Goal: Task Accomplishment & Management: Use online tool/utility

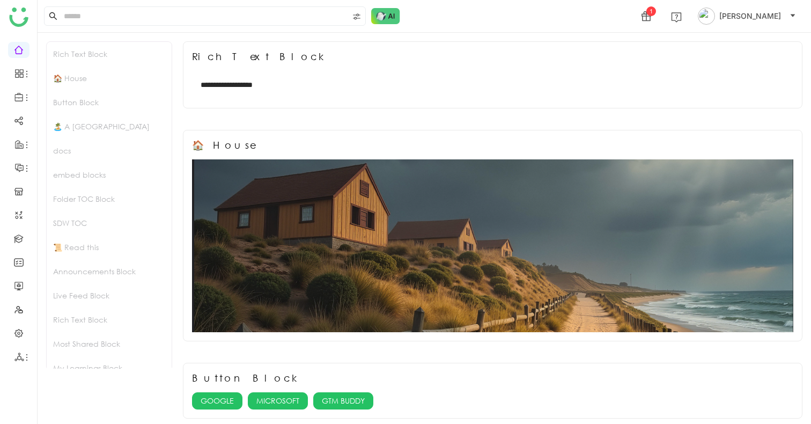
click at [15, 342] on ul at bounding box center [18, 203] width 37 height 338
click at [19, 332] on link at bounding box center [19, 332] width 10 height 9
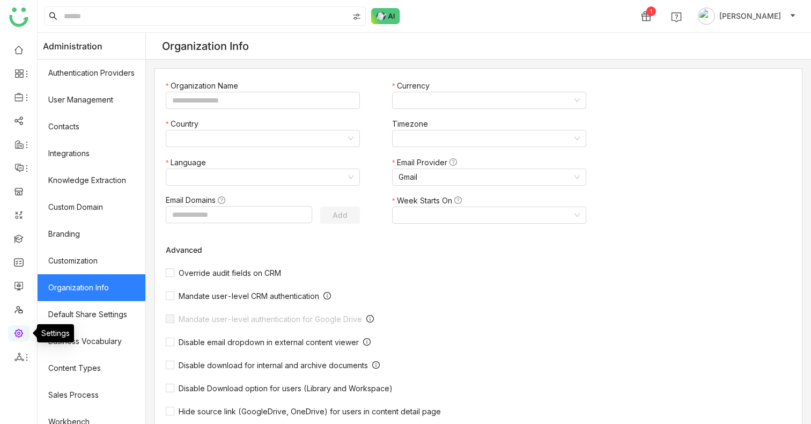
type input "*******"
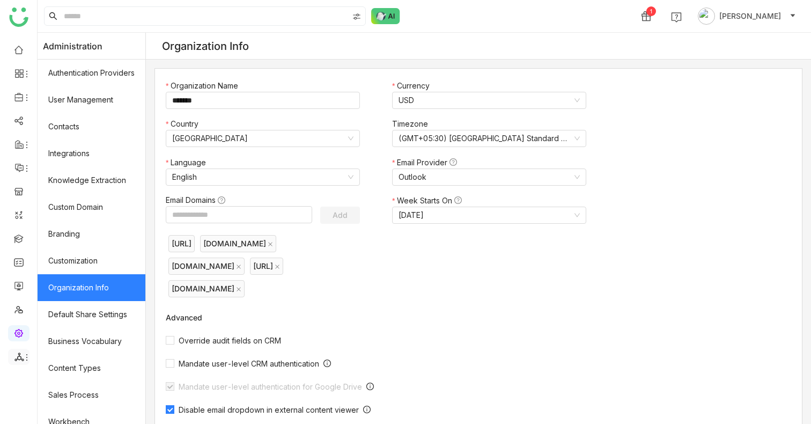
click at [28, 353] on icon at bounding box center [27, 357] width 9 height 9
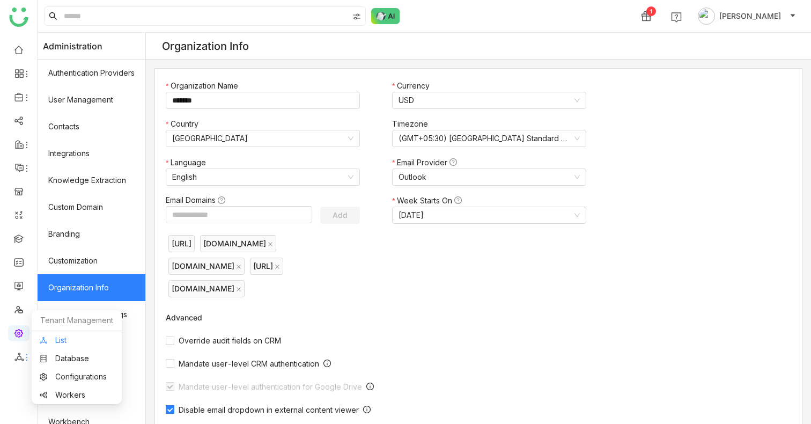
click at [65, 342] on link "List" at bounding box center [77, 340] width 74 height 8
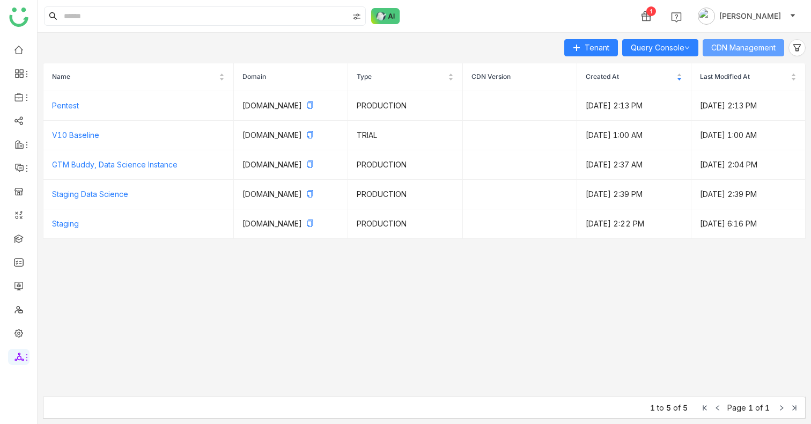
click at [755, 52] on span "CDN Management" at bounding box center [743, 48] width 64 height 12
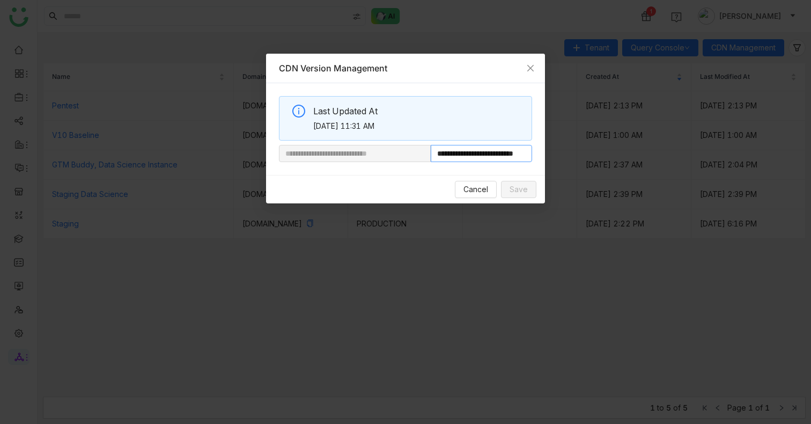
scroll to position [0, 35]
drag, startPoint x: 467, startPoint y: 153, endPoint x: 669, endPoint y: 153, distance: 202.7
click at [661, 153] on nz-modal-container "**********" at bounding box center [405, 212] width 811 height 424
type input "**********"
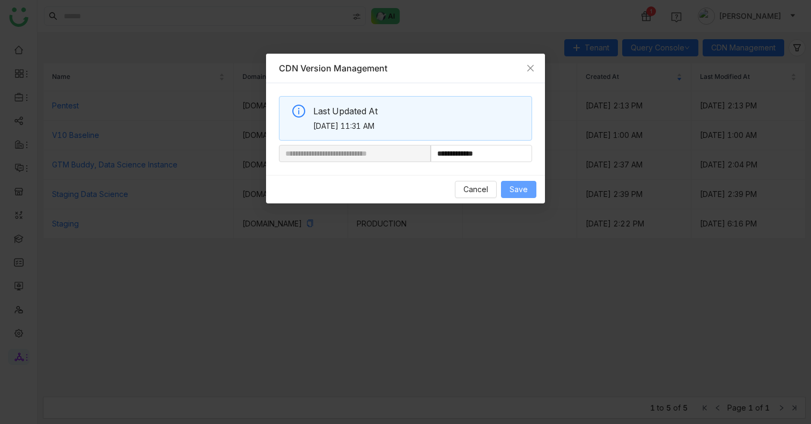
click at [517, 186] on span "Save" at bounding box center [518, 189] width 18 height 12
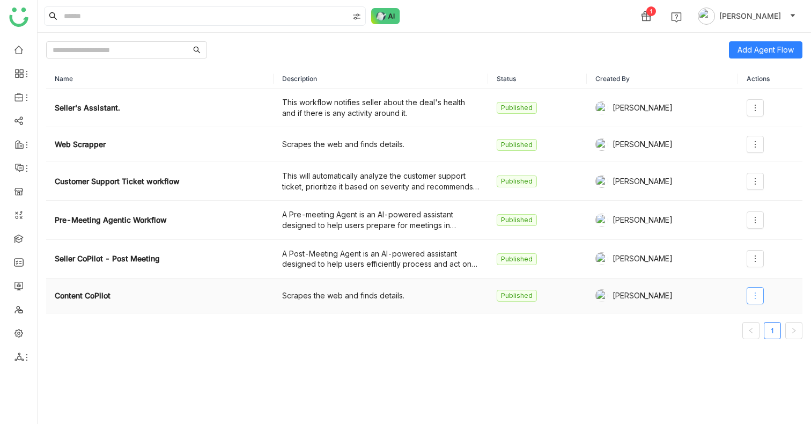
click at [753, 293] on icon at bounding box center [755, 295] width 9 height 9
click at [722, 316] on span "Edit" at bounding box center [717, 318] width 20 height 12
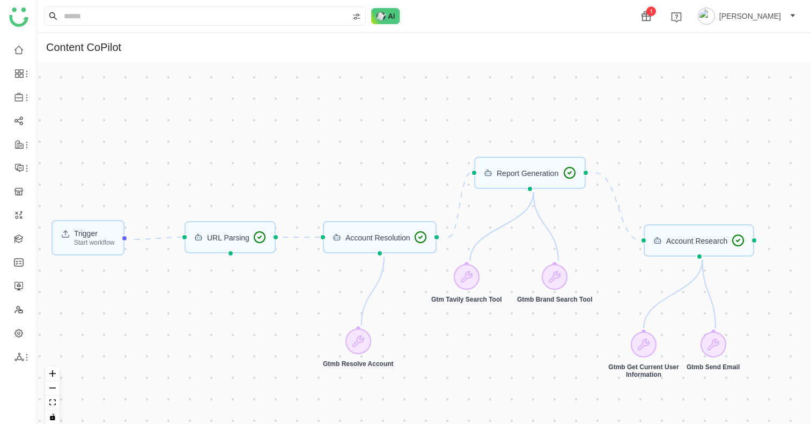
drag, startPoint x: 472, startPoint y: 345, endPoint x: 475, endPoint y: 339, distance: 6.8
click at [475, 339] on div "Trigger Start workflow Account Research URL Parsing Report Generation Account R…" at bounding box center [424, 247] width 773 height 370
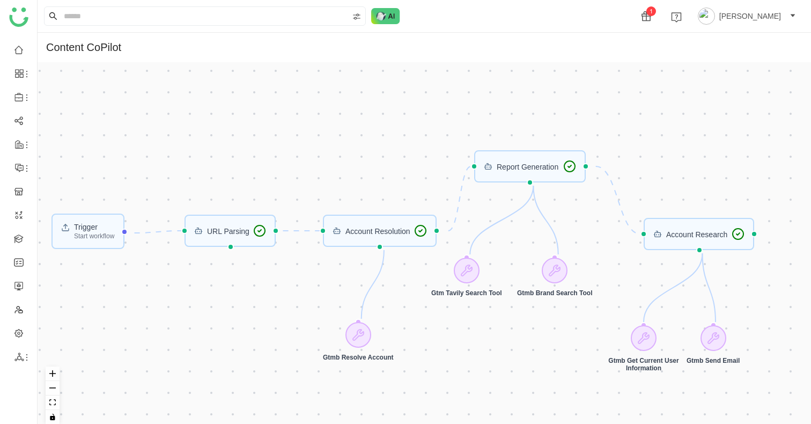
drag, startPoint x: 475, startPoint y: 339, endPoint x: 475, endPoint y: 332, distance: 6.4
click at [475, 332] on div "Trigger Start workflow Account Research URL Parsing Report Generation Account R…" at bounding box center [424, 247] width 773 height 370
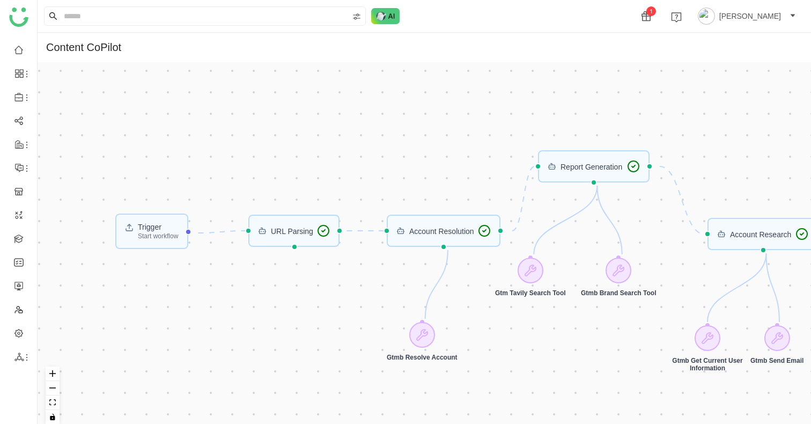
drag, startPoint x: 467, startPoint y: 75, endPoint x: 539, endPoint y: 75, distance: 72.4
click at [540, 75] on div "Trigger Start workflow Account Research URL Parsing Report Generation Account R…" at bounding box center [424, 247] width 773 height 370
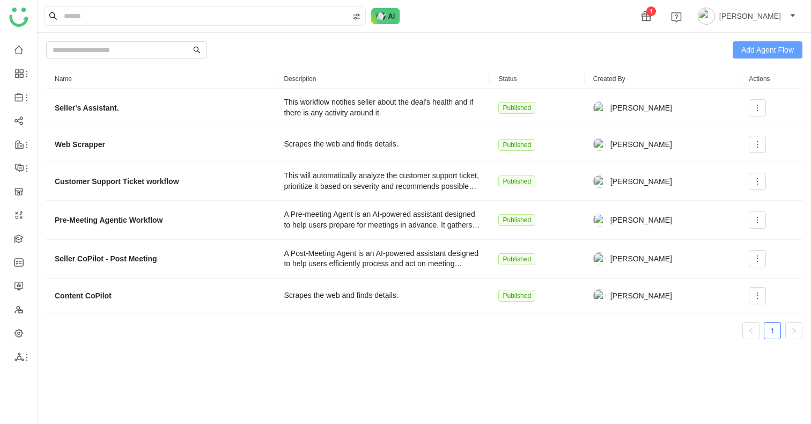
click at [767, 51] on span "Add Agent Flow" at bounding box center [767, 50] width 53 height 12
